Goal: Find contact information: Find contact information

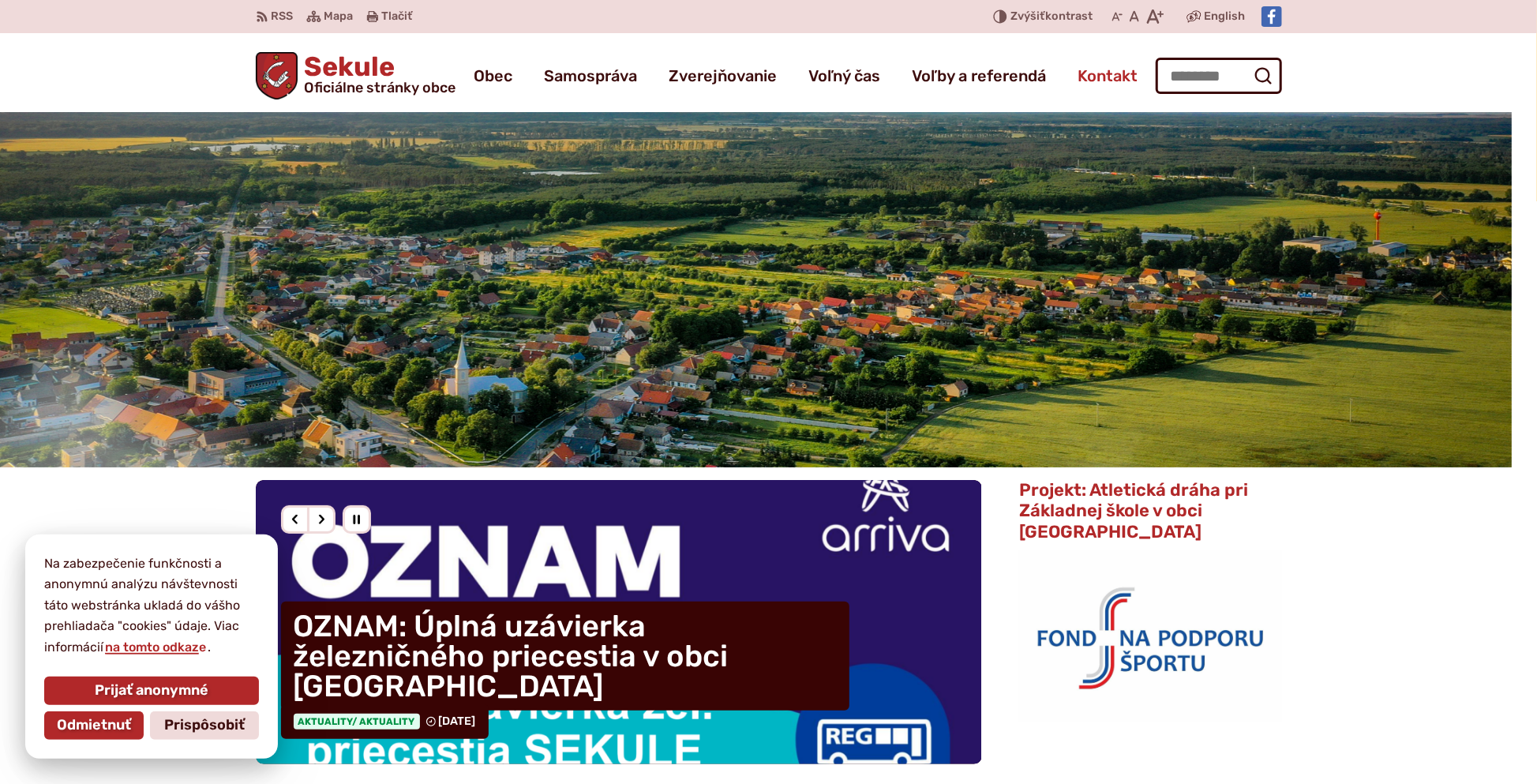
click at [1111, 79] on span "Kontakt" at bounding box center [1107, 75] width 60 height 44
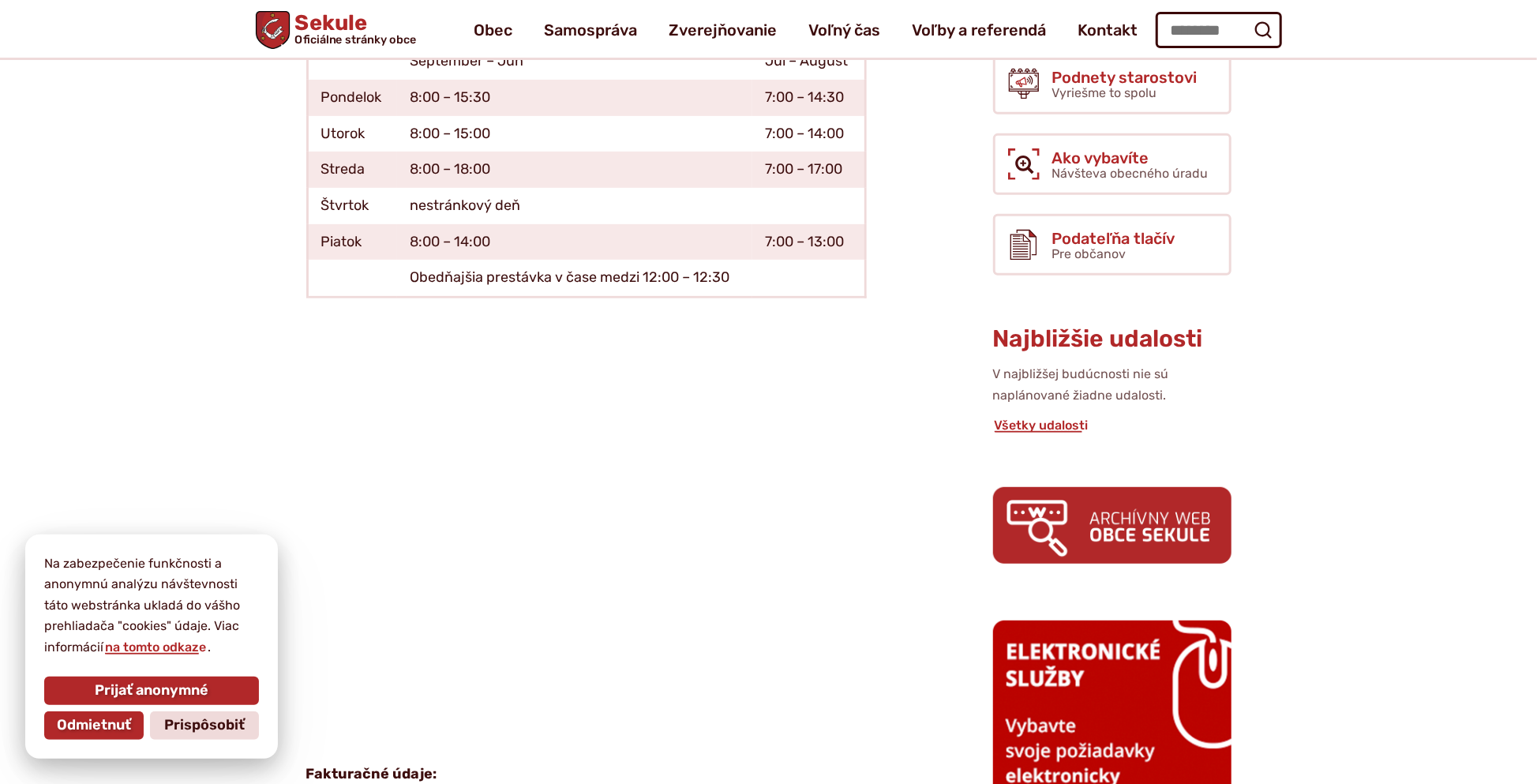
scroll to position [83, 0]
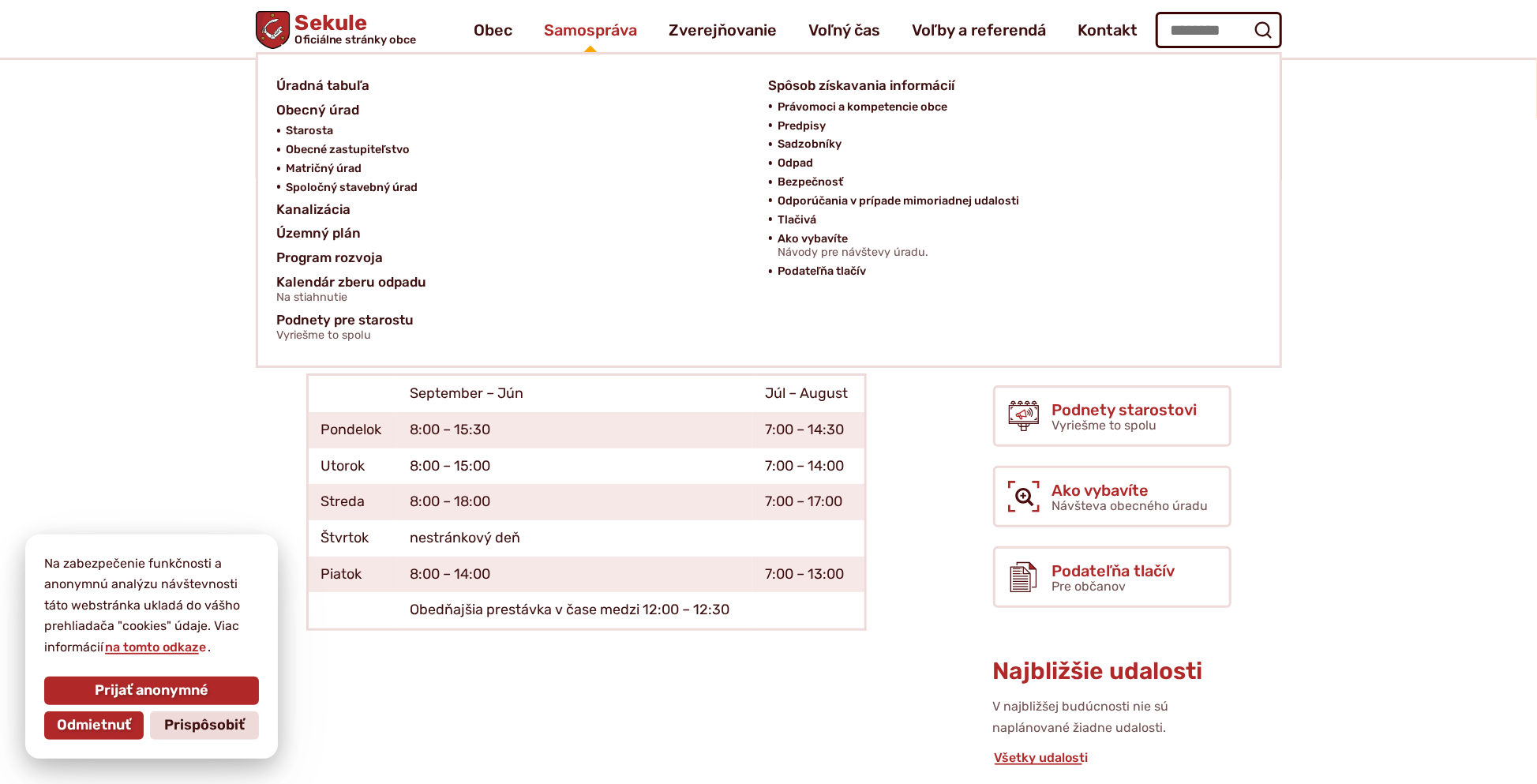
click at [584, 30] on span "Samospráva" at bounding box center [590, 29] width 93 height 44
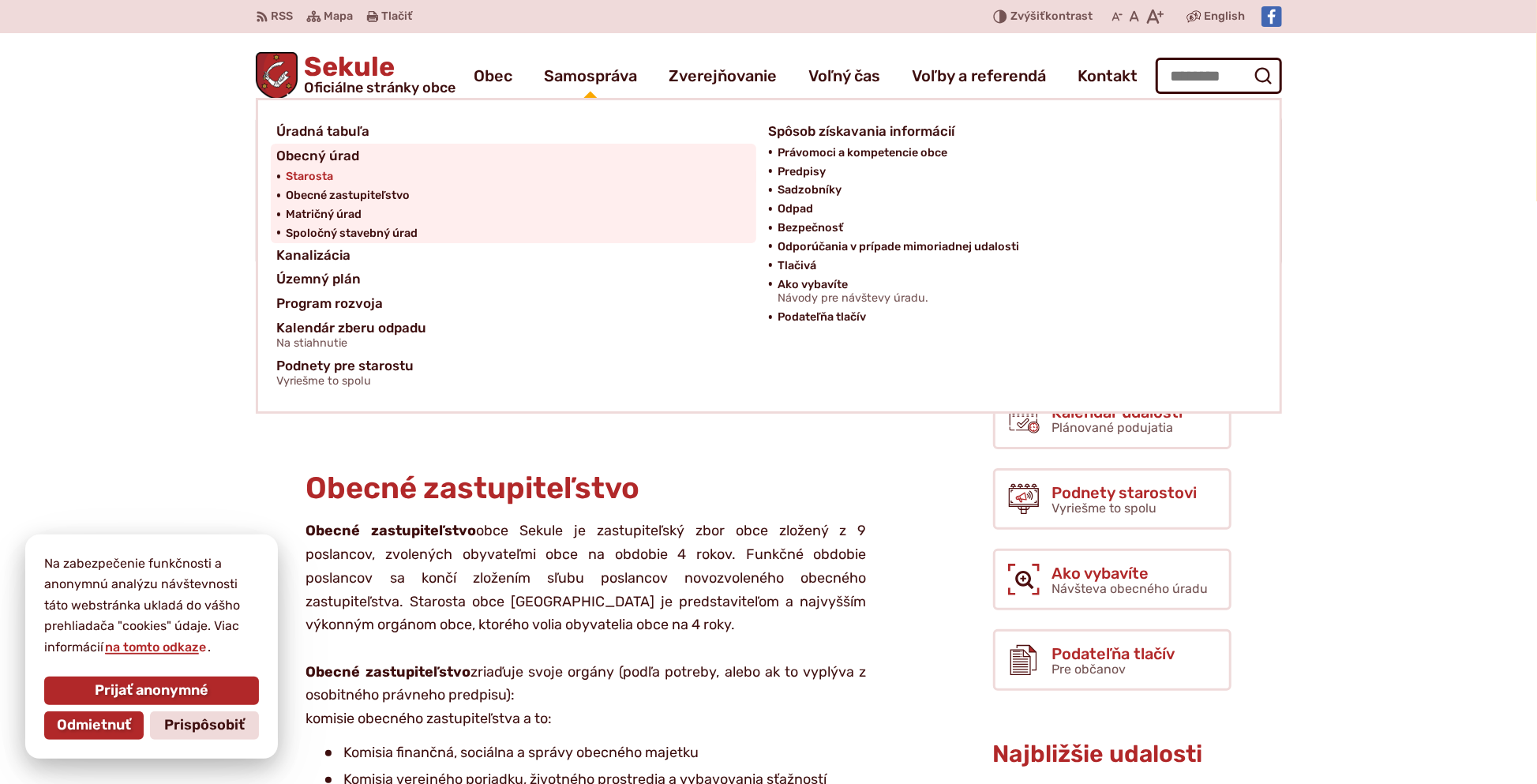
click at [325, 177] on span "Starosta" at bounding box center [310, 176] width 47 height 19
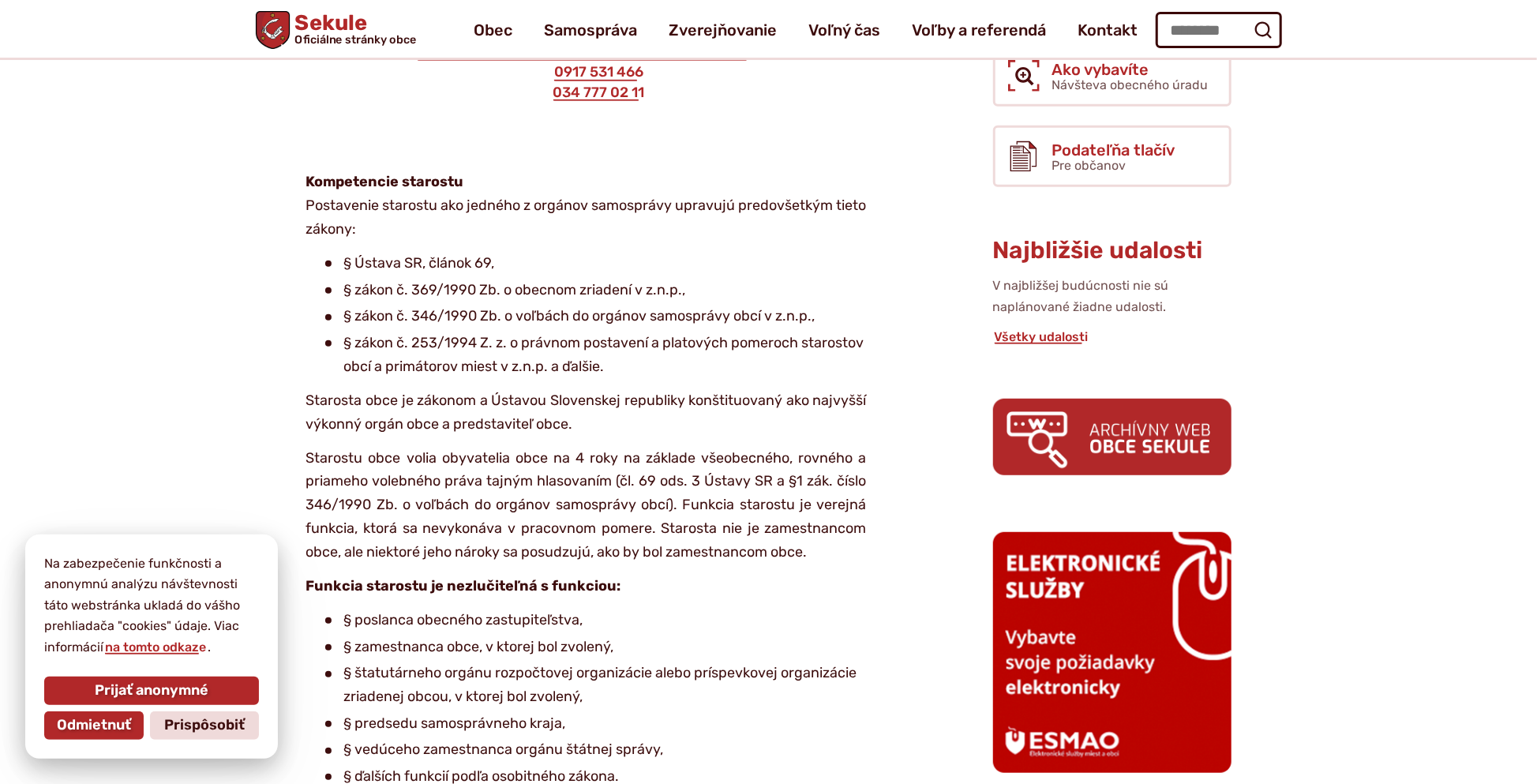
scroll to position [166, 0]
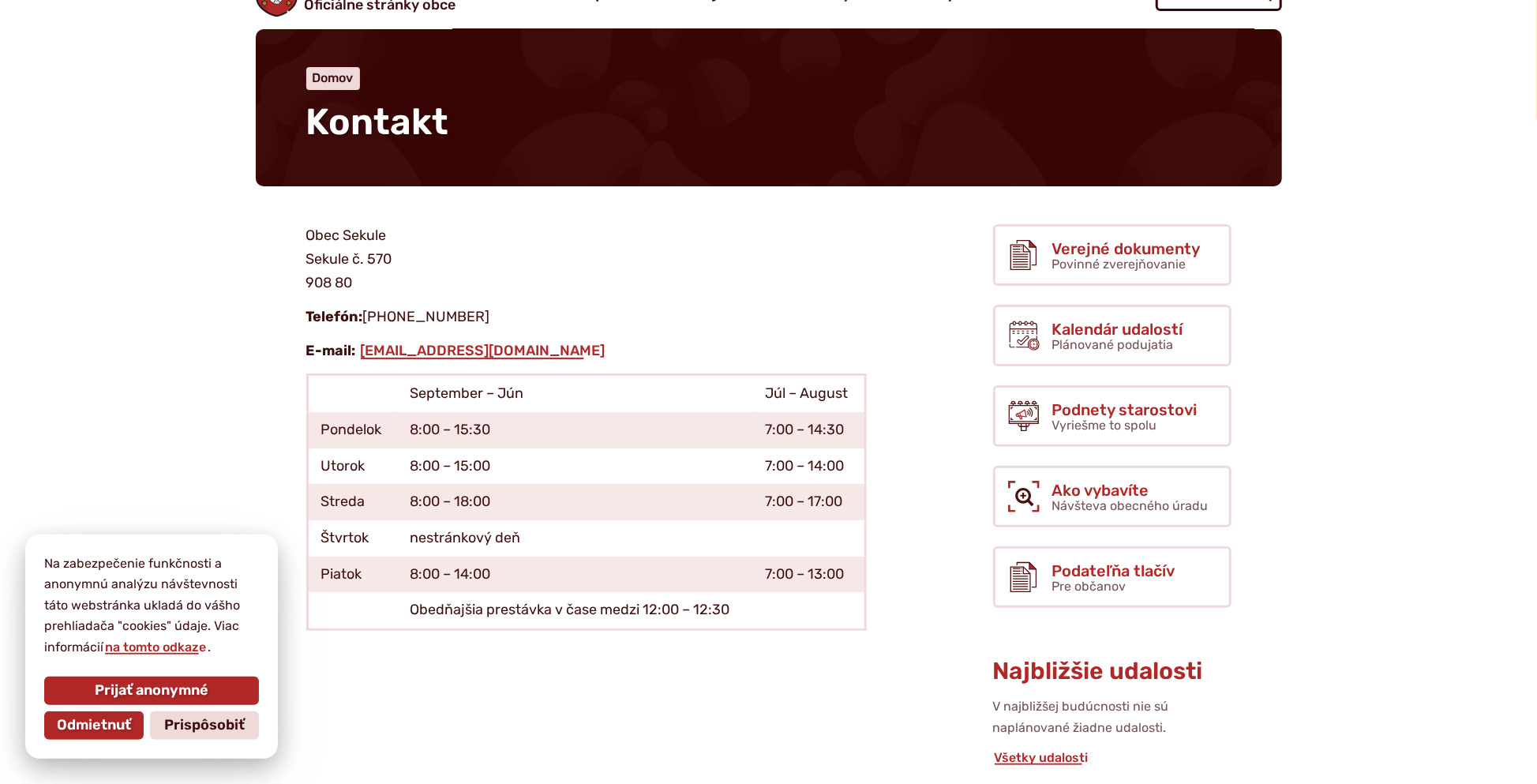
scroll to position [83, 0]
